Goal: Task Accomplishment & Management: Manage account settings

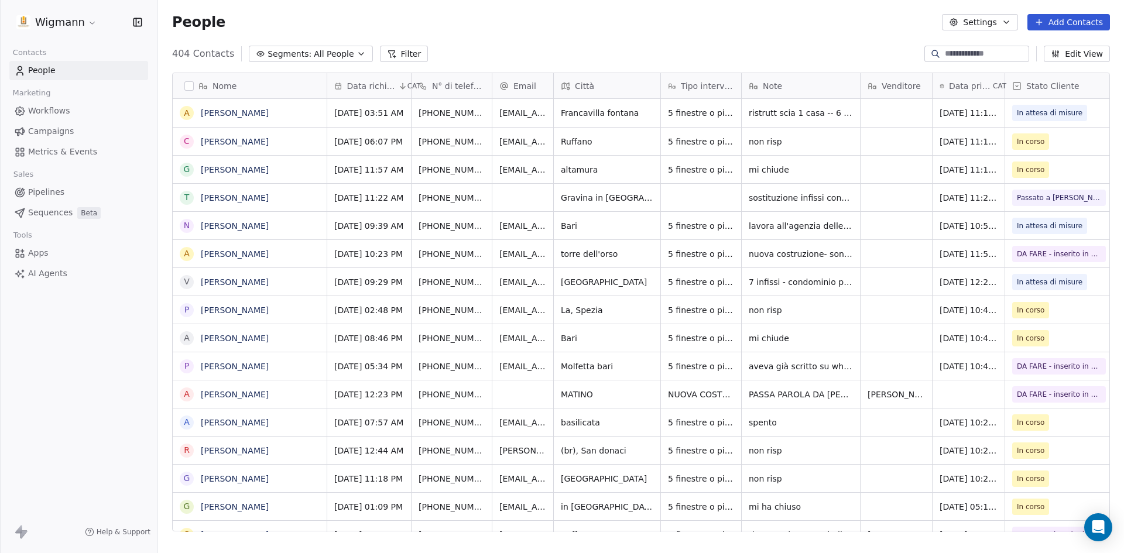
click at [512, 34] on div "People Settings Add Contacts" at bounding box center [641, 22] width 966 height 45
